Goal: Information Seeking & Learning: Learn about a topic

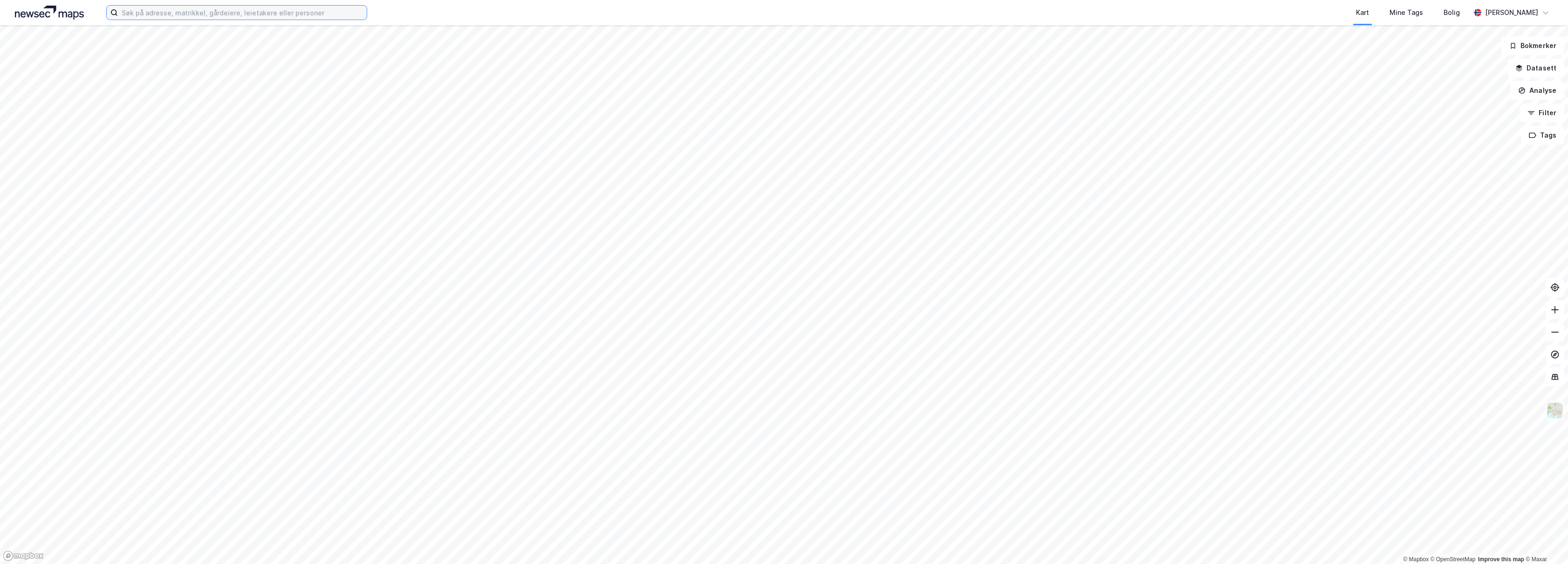
click at [182, 9] on input at bounding box center [242, 12] width 249 height 14
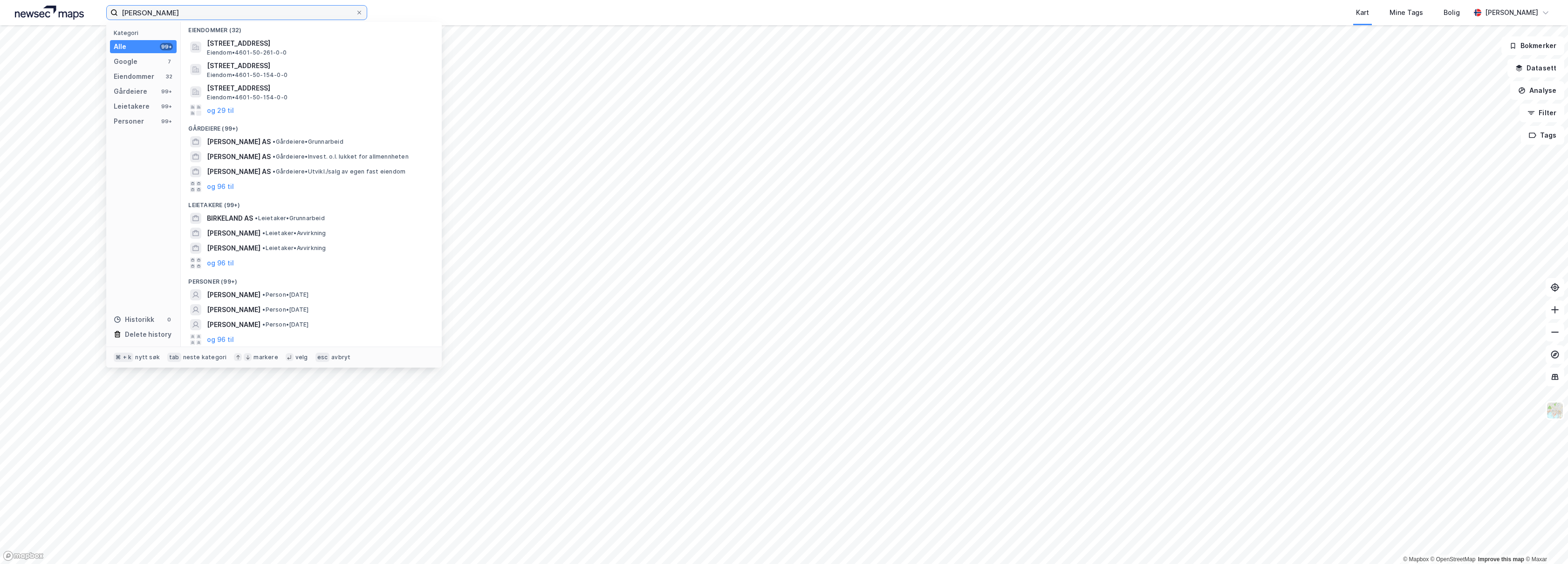
scroll to position [87, 0]
click at [309, 307] on span "• Person • [DATE]" at bounding box center [285, 309] width 46 height 7
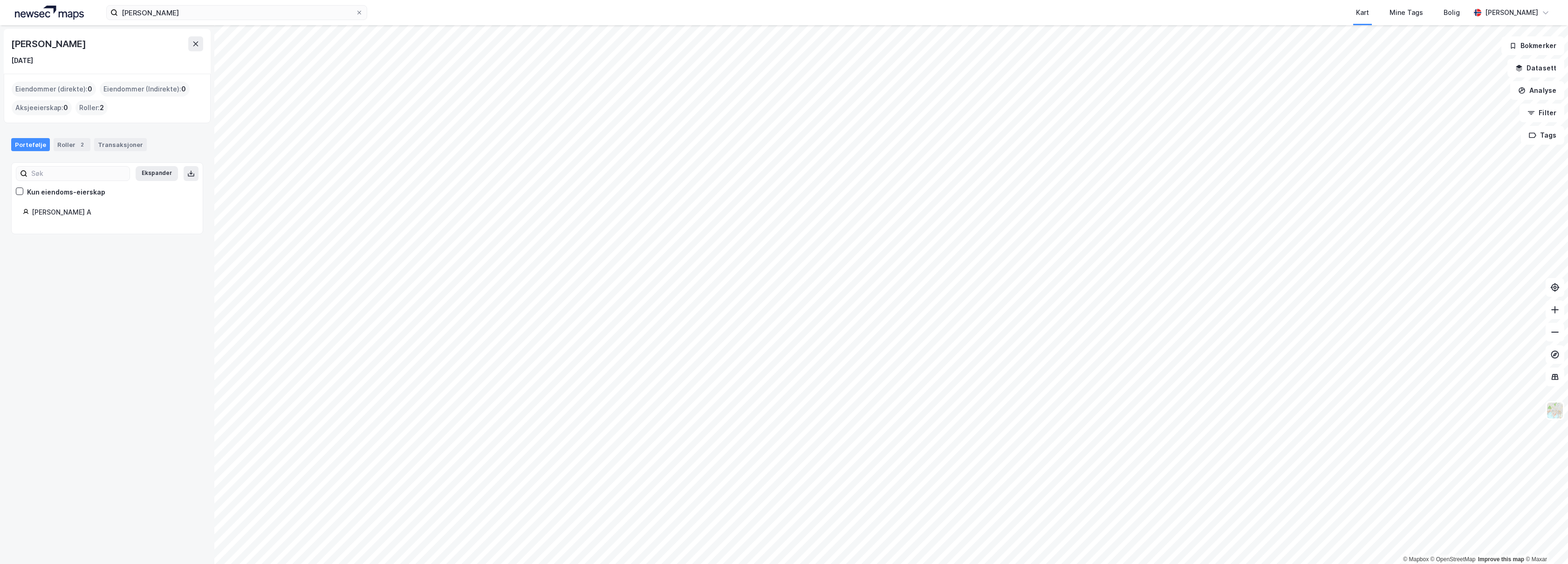
click at [89, 107] on div "Roller : 2" at bounding box center [91, 108] width 32 height 15
click at [99, 145] on div "Transaksjoner" at bounding box center [121, 144] width 53 height 13
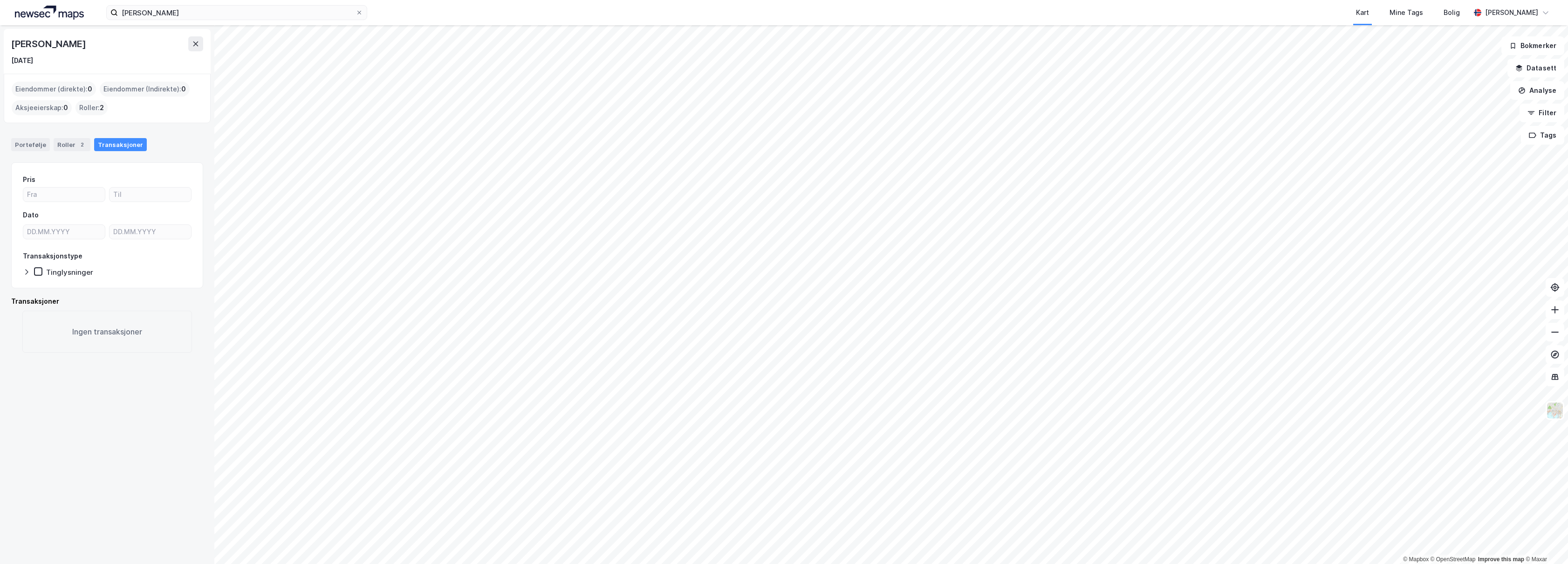
drag, startPoint x: 138, startPoint y: 48, endPoint x: 5, endPoint y: 50, distance: 133.0
click at [5, 50] on div "[PERSON_NAME] [DATE]" at bounding box center [107, 51] width 207 height 44
copy div "[PERSON_NAME]"
click at [179, 19] on input "[PERSON_NAME]" at bounding box center [237, 12] width 237 height 14
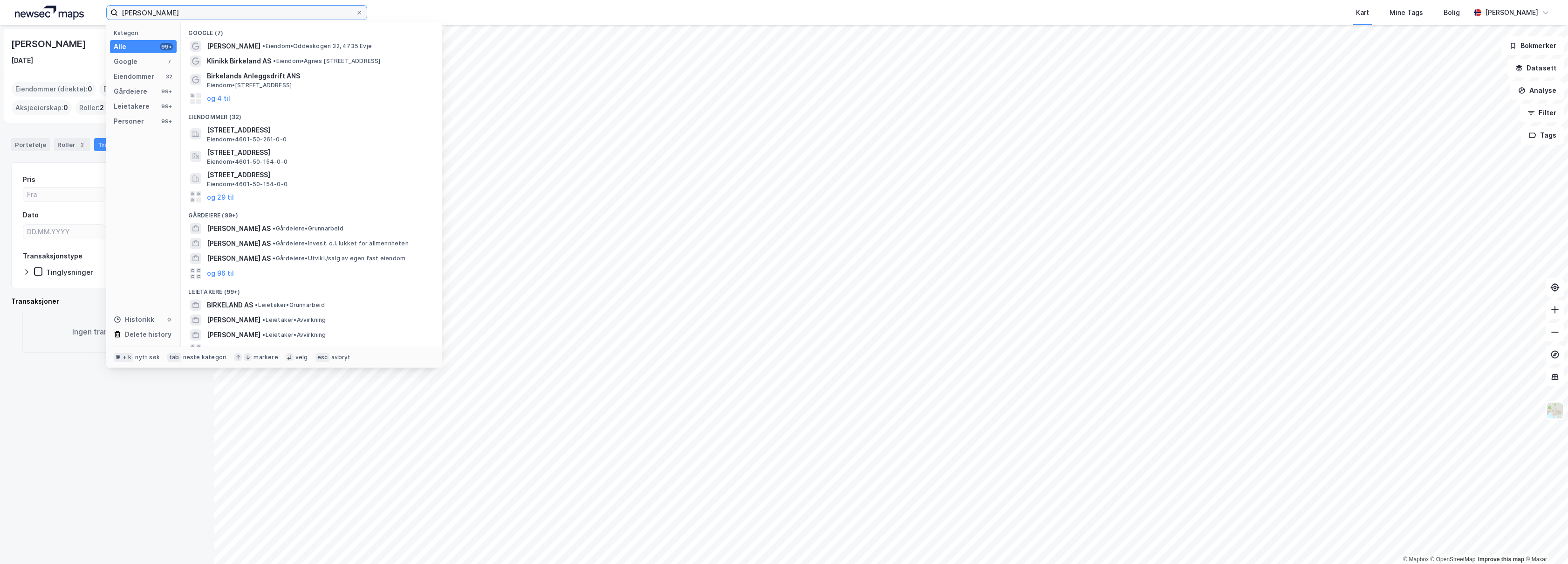
paste input "Andersdatter"
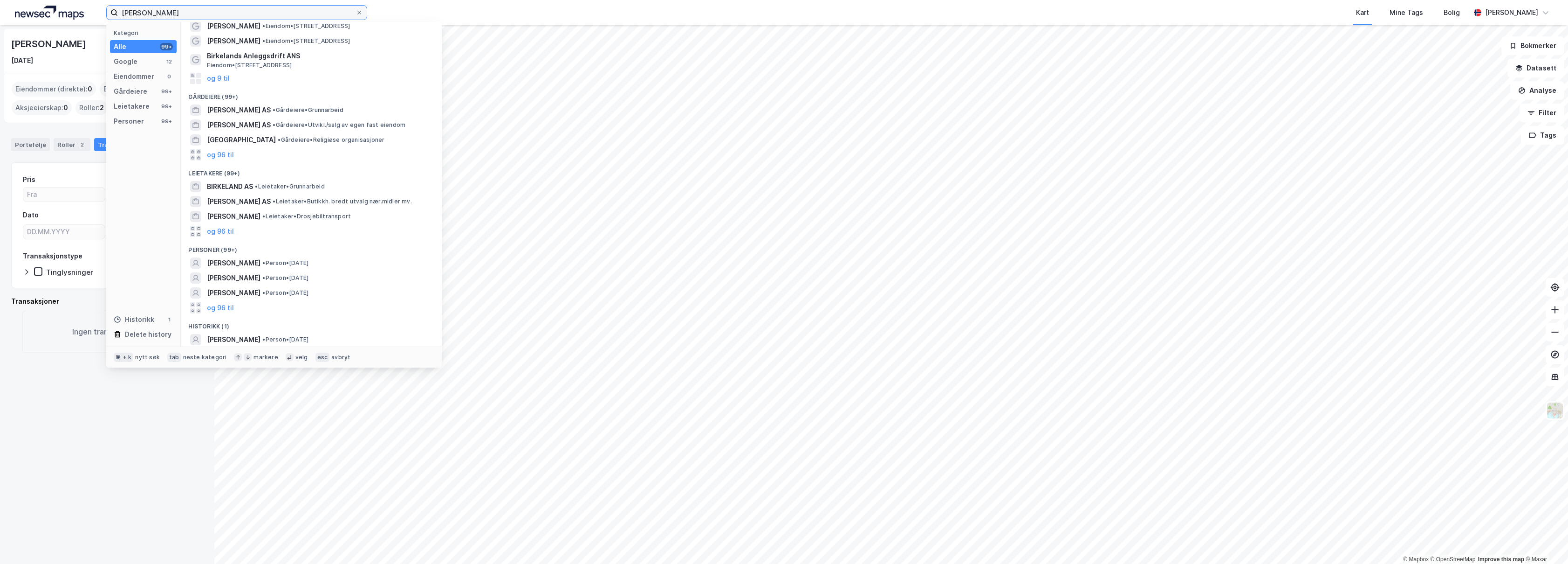
scroll to position [21, 0]
click at [222, 309] on button "og 96 til" at bounding box center [220, 307] width 27 height 11
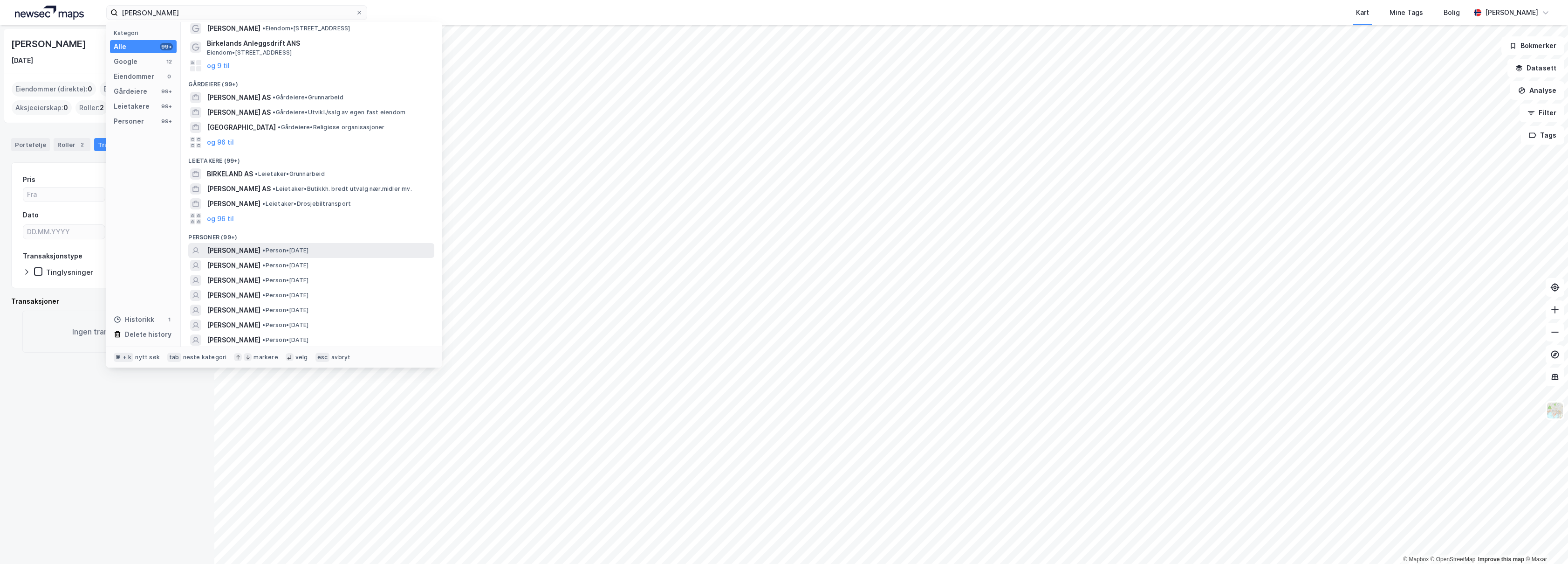
scroll to position [33, 0]
click at [384, 306] on div "[PERSON_NAME] • Person • [DATE]" at bounding box center [320, 309] width 226 height 11
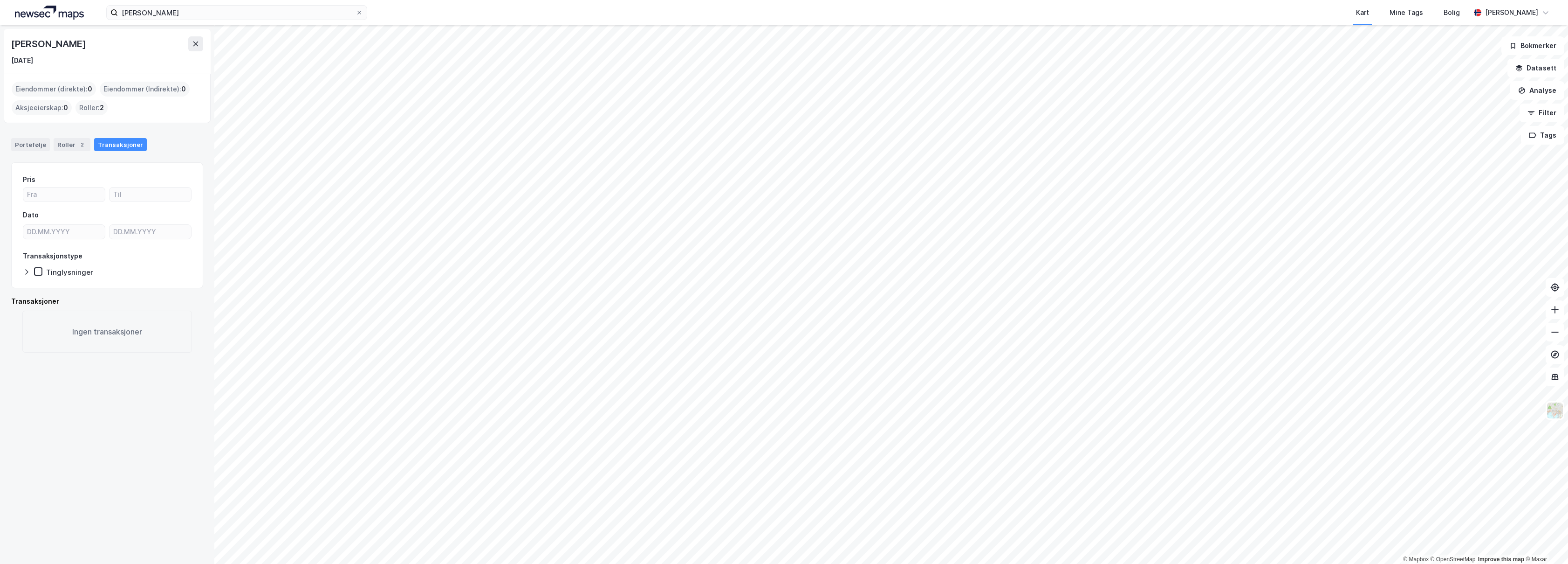
click at [43, 301] on div "Transaksjoner" at bounding box center [107, 301] width 192 height 11
drag, startPoint x: 106, startPoint y: 332, endPoint x: 52, endPoint y: 232, distance: 113.6
click at [106, 332] on div "Ingen transaksjoner" at bounding box center [107, 331] width 170 height 42
click at [44, 101] on div "Aksjeeierskap : 0" at bounding box center [41, 108] width 60 height 15
click at [83, 109] on div "Roller : 2" at bounding box center [91, 108] width 32 height 15
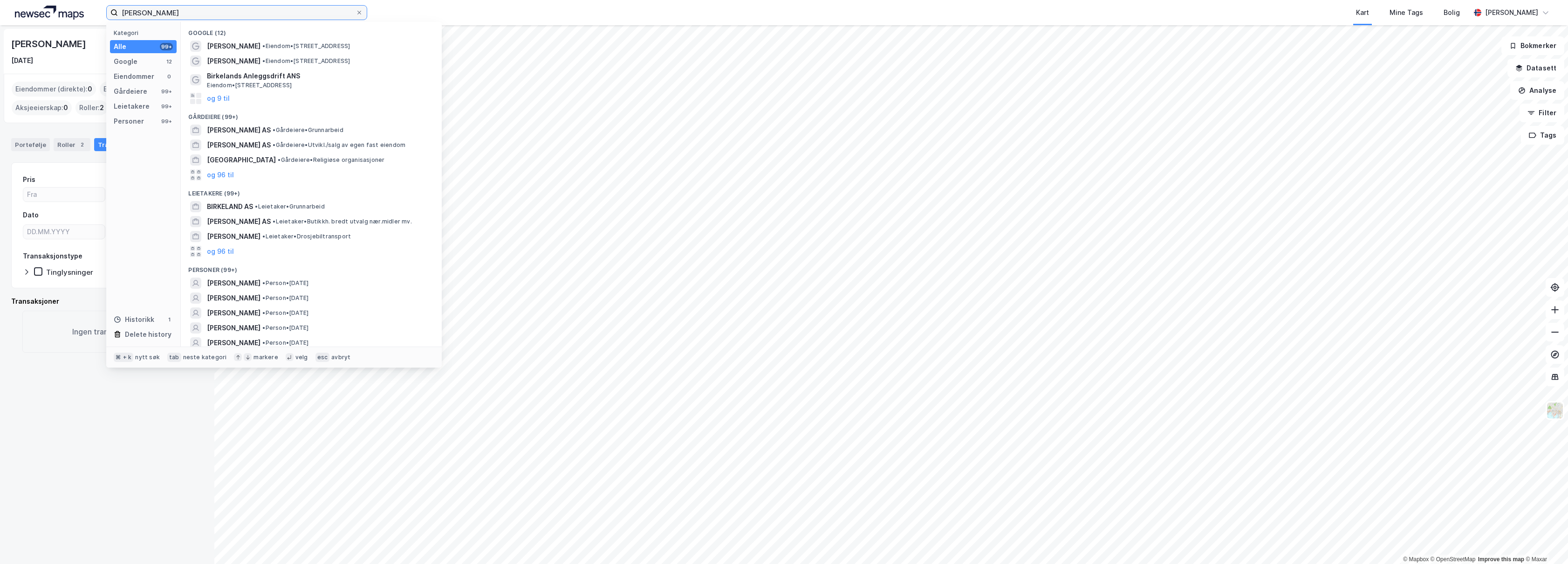
drag, startPoint x: 235, startPoint y: 12, endPoint x: 67, endPoint y: 12, distance: 168.0
click at [69, 13] on div "[PERSON_NAME] Kategori Alle 99+ Google 12 Eiendommer 0 Gårdeiere 99+ Leietakere…" at bounding box center [784, 12] width 1568 height 25
click at [406, 285] on div "[PERSON_NAME] • Person • [DATE]" at bounding box center [320, 283] width 226 height 11
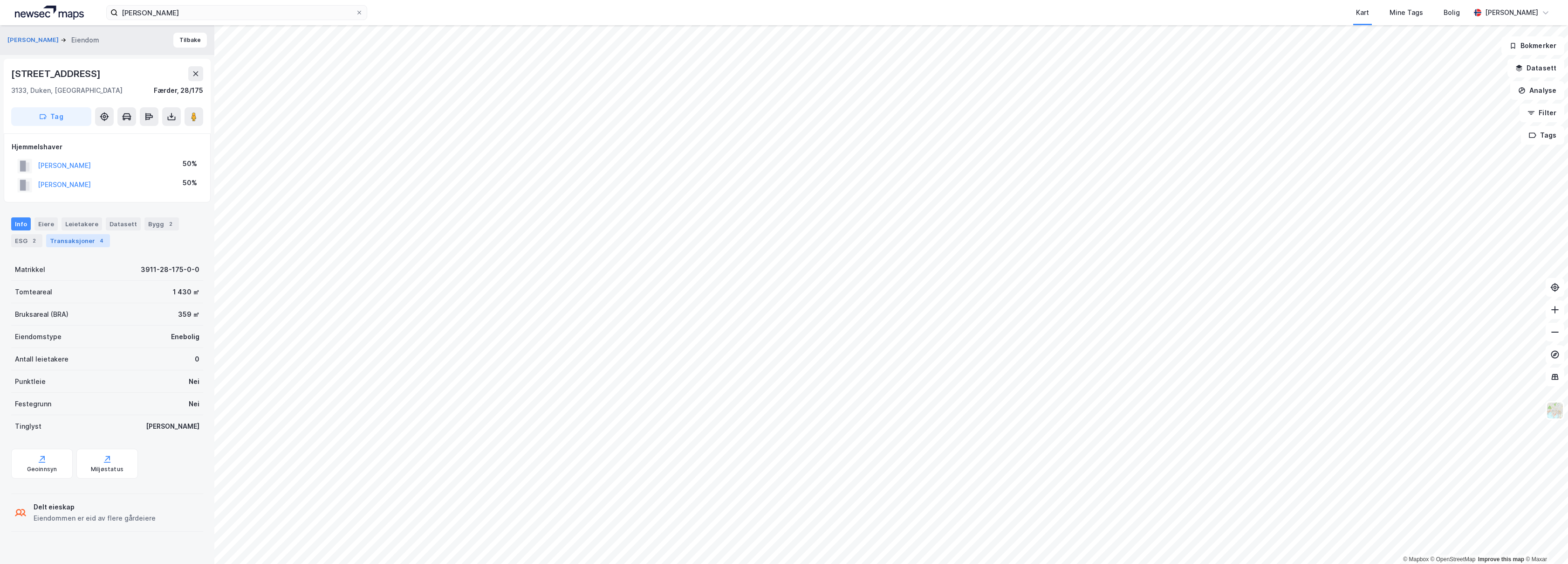
click at [86, 245] on div "Transaksjoner 4" at bounding box center [78, 240] width 64 height 13
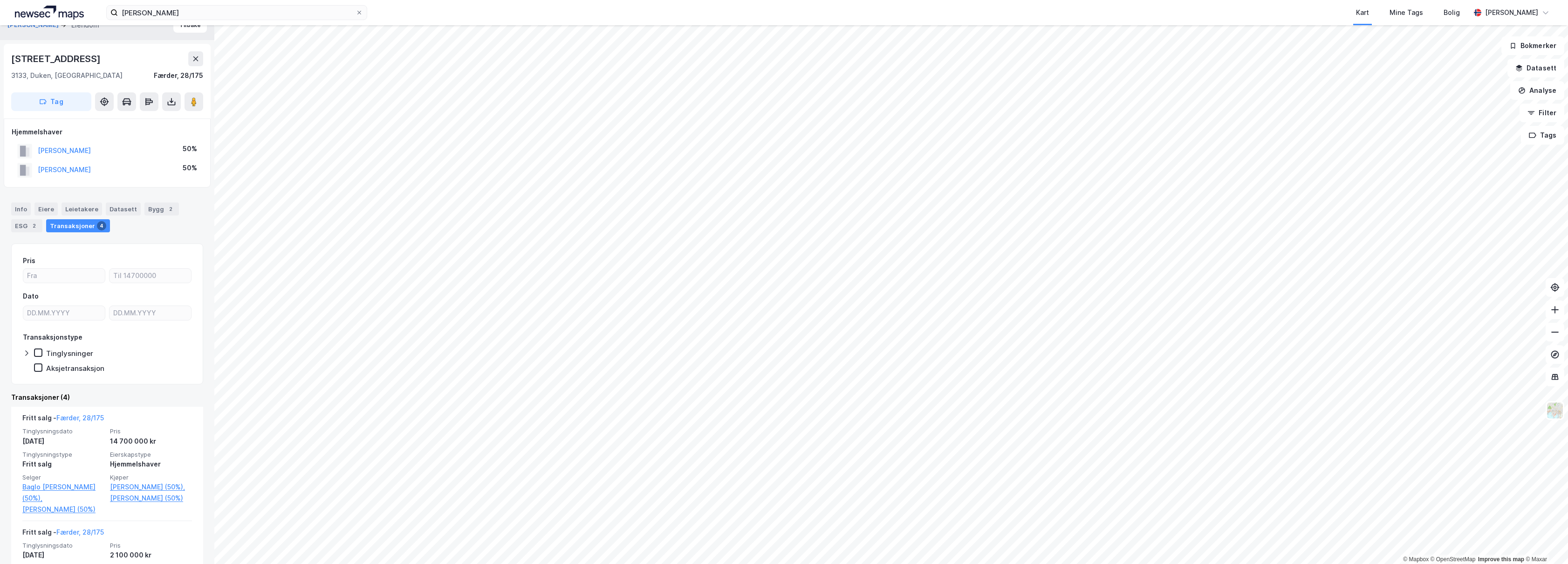
scroll to position [71, 0]
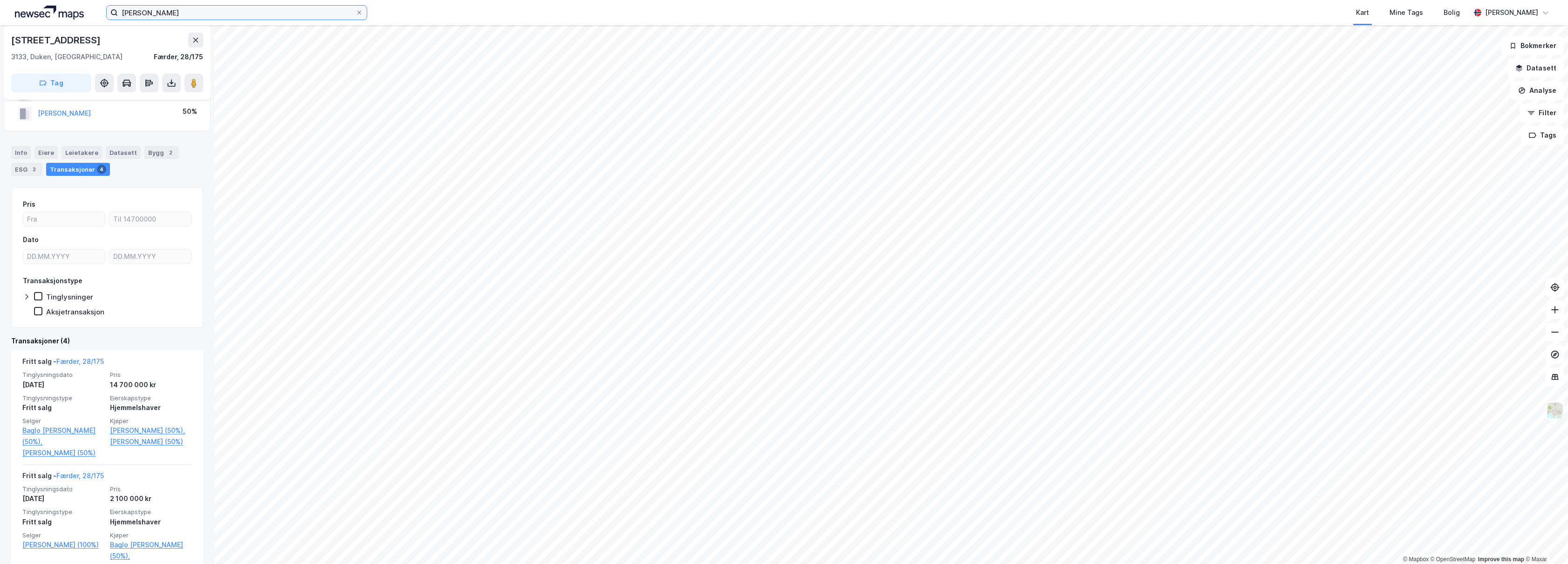
click at [213, 13] on input "[PERSON_NAME]" at bounding box center [237, 12] width 237 height 14
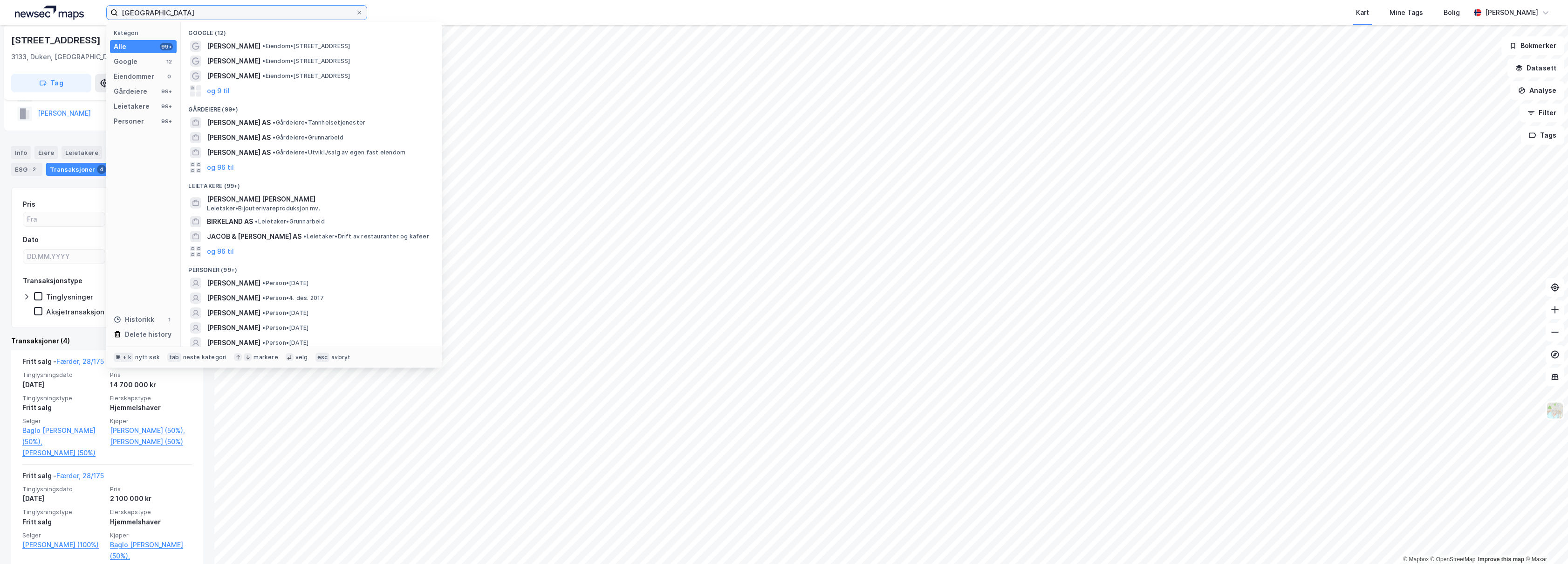
type input "[GEOGRAPHIC_DATA]"
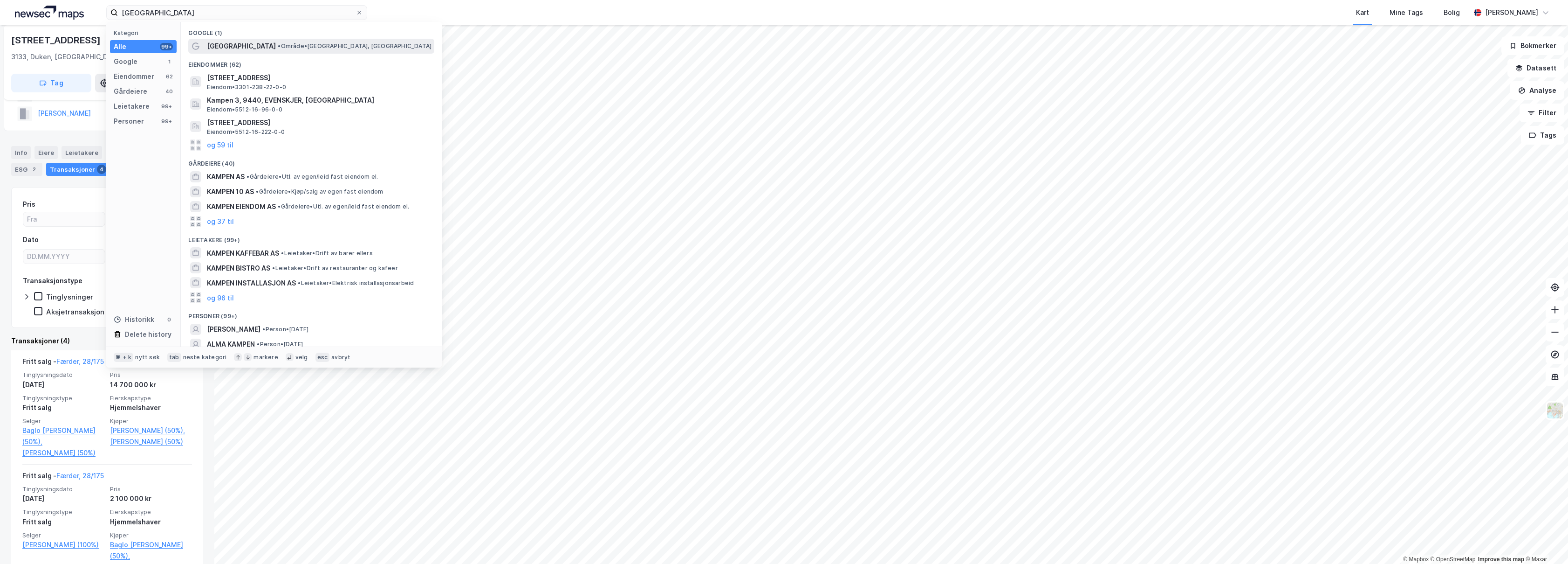
click at [278, 44] on span "• Område • [GEOGRAPHIC_DATA], [GEOGRAPHIC_DATA]" at bounding box center [354, 46] width 154 height 7
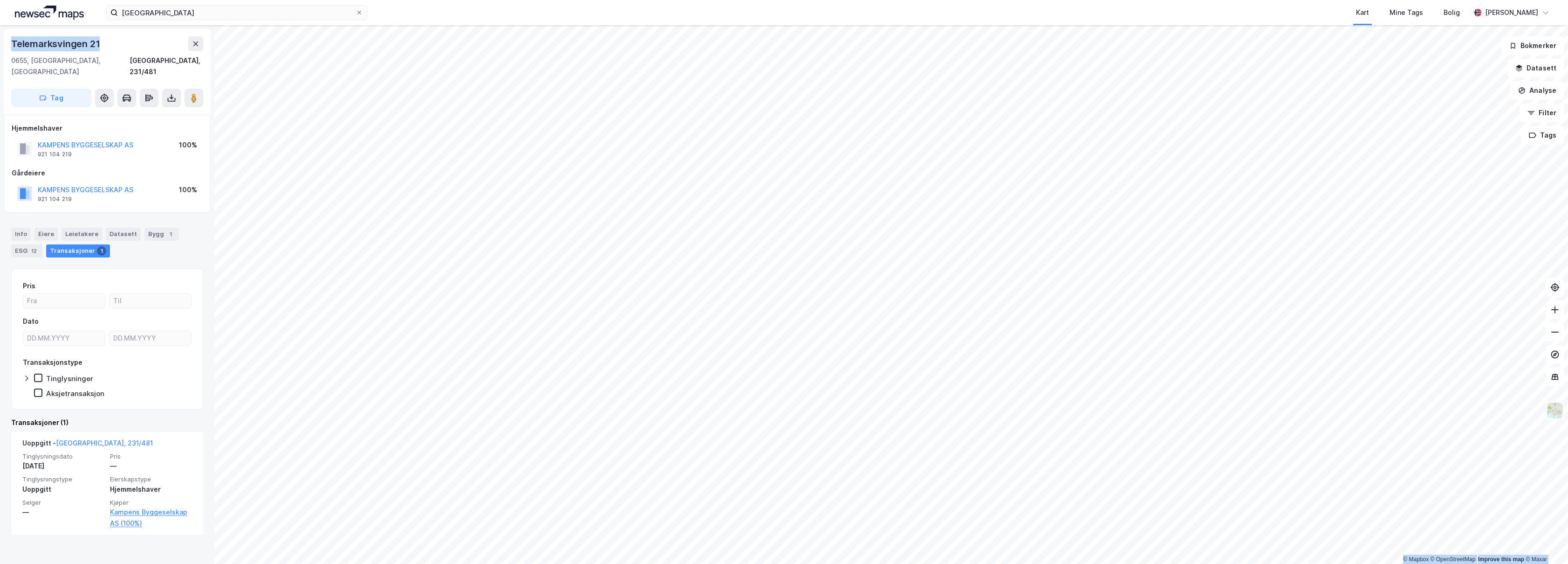
drag, startPoint x: 100, startPoint y: 41, endPoint x: -10, endPoint y: 39, distance: 110.0
click at [0, 39] on html "Kampen Kart Mine Tags Bolig [PERSON_NAME] © Mapbox © OpenStreetMap Improve this…" at bounding box center [784, 282] width 1568 height 564
copy div "© Mapbox © OpenStreetMap Improve this map © [STREET_ADDRESS]"
